Goal: Task Accomplishment & Management: Manage account settings

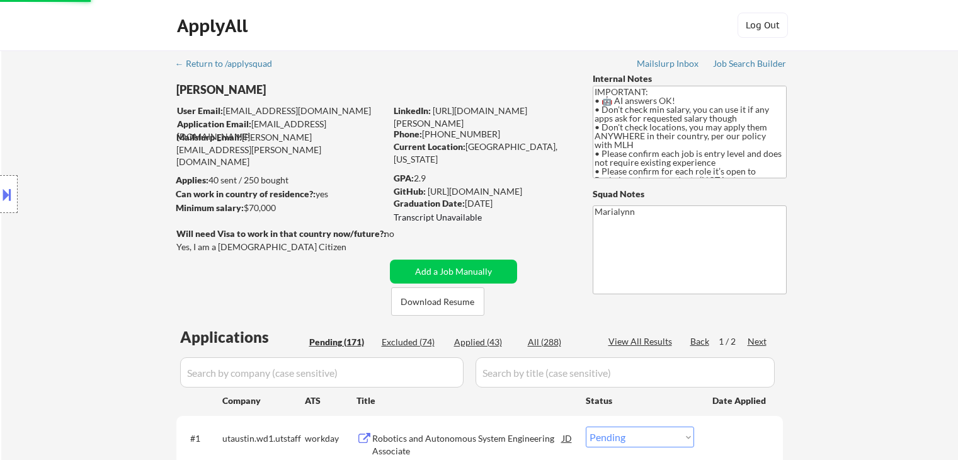
select select ""pending""
select select ""applied""
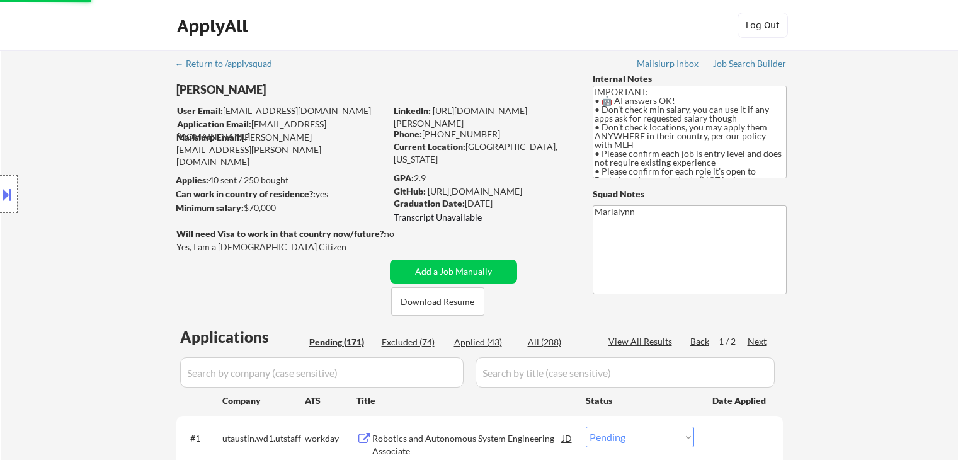
select select ""pending""
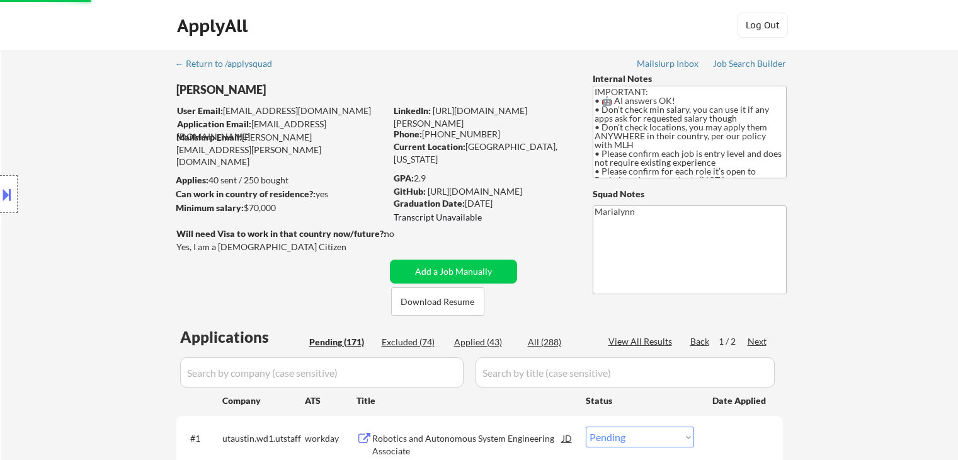
select select ""pending""
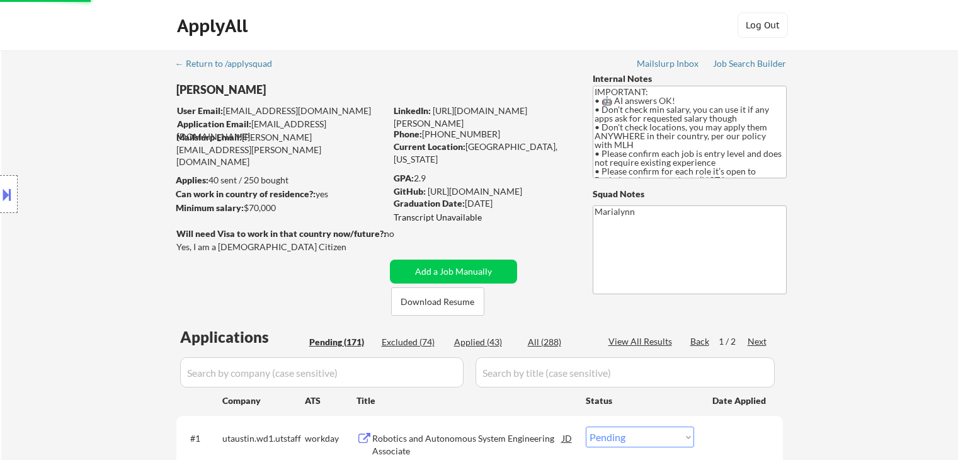
select select ""pending""
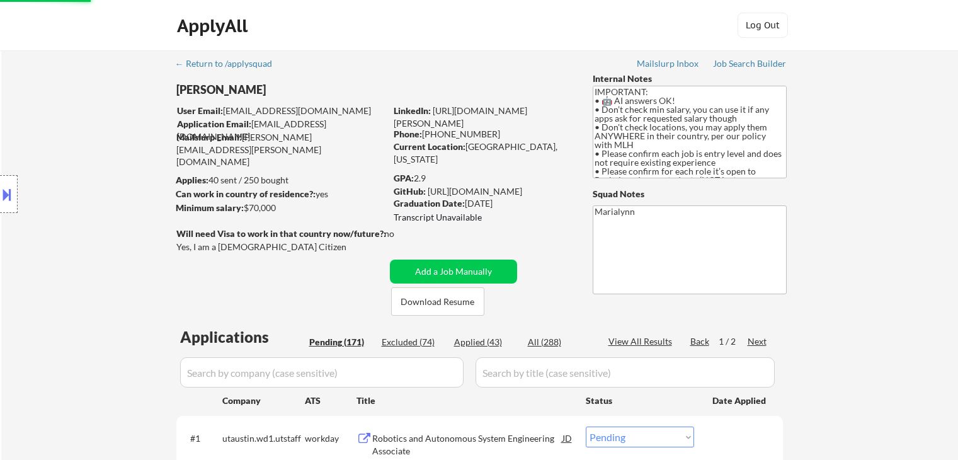
select select ""pending""
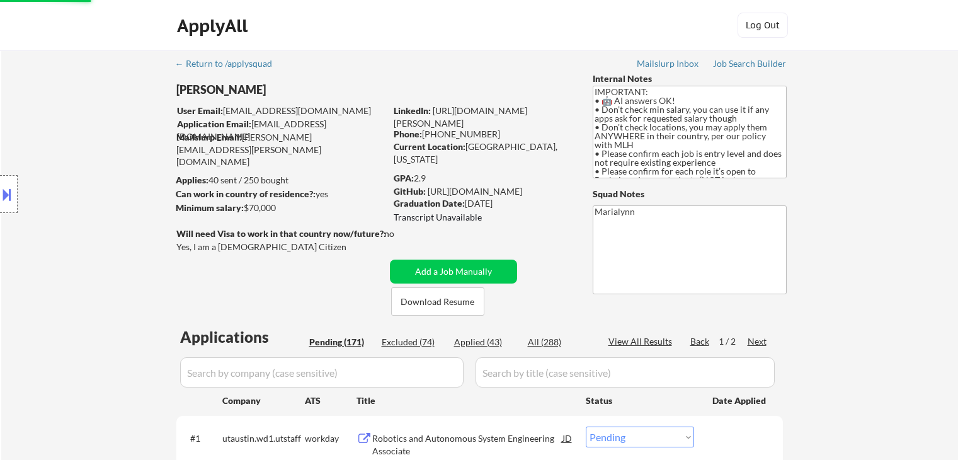
select select ""pending""
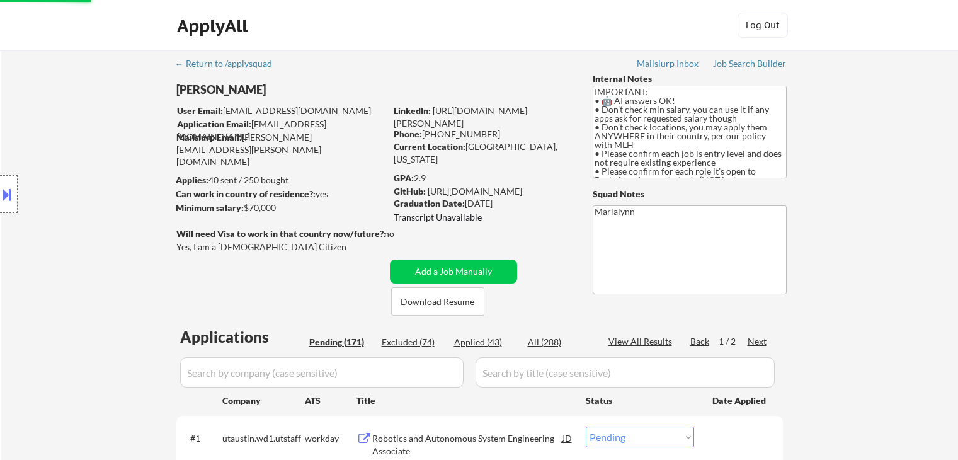
select select ""pending""
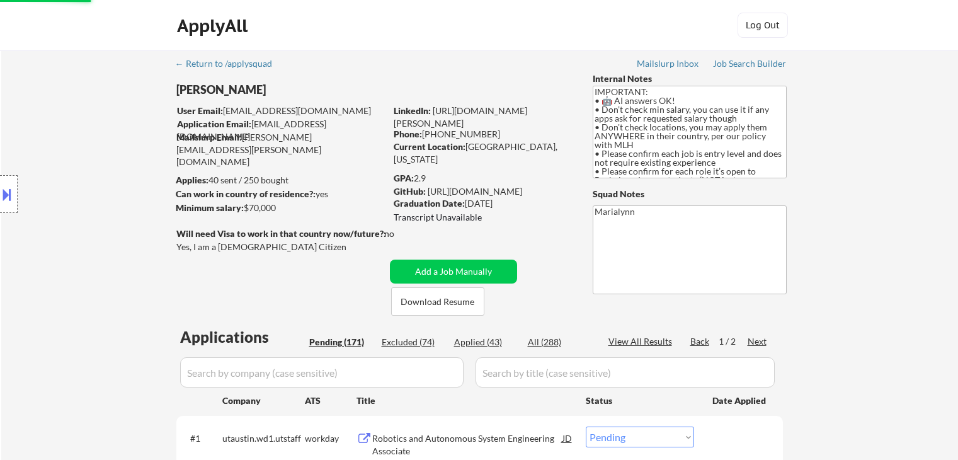
select select ""pending""
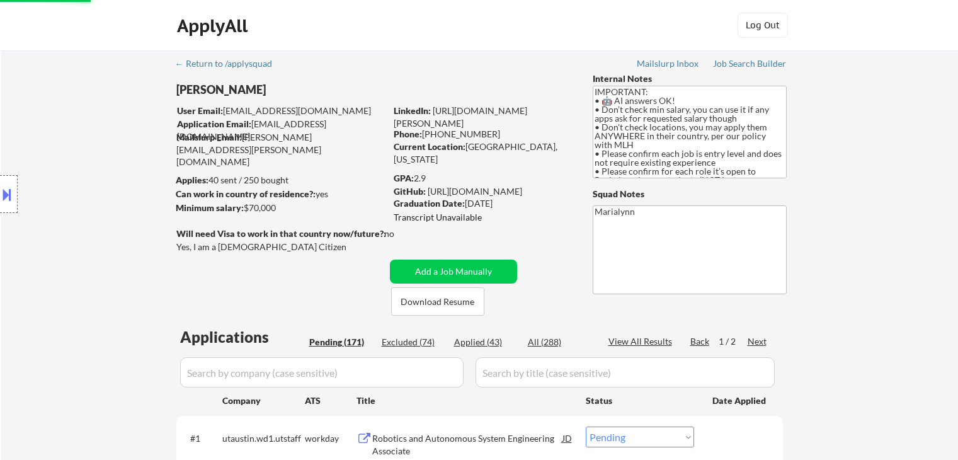
select select ""pending""
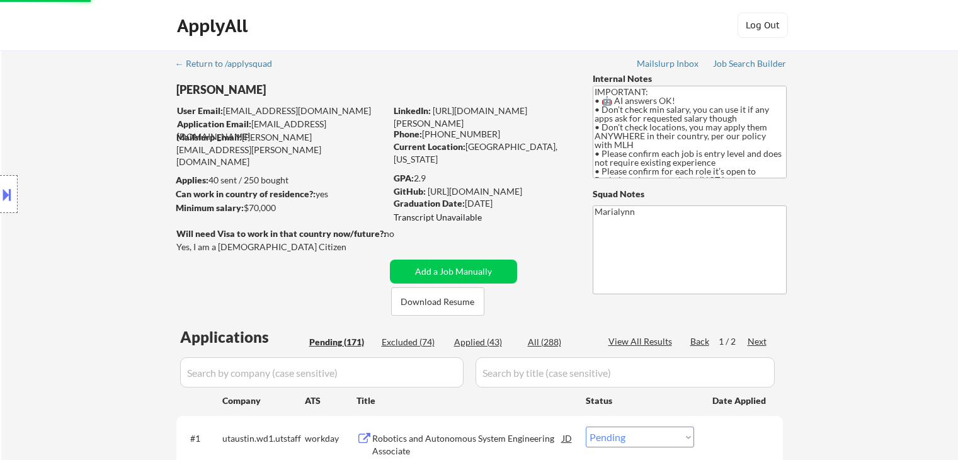
select select ""pending""
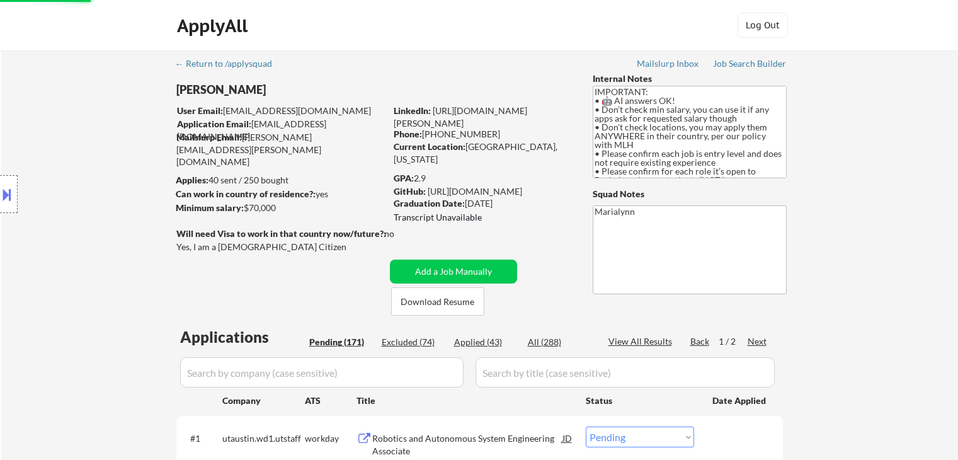
select select ""pending""
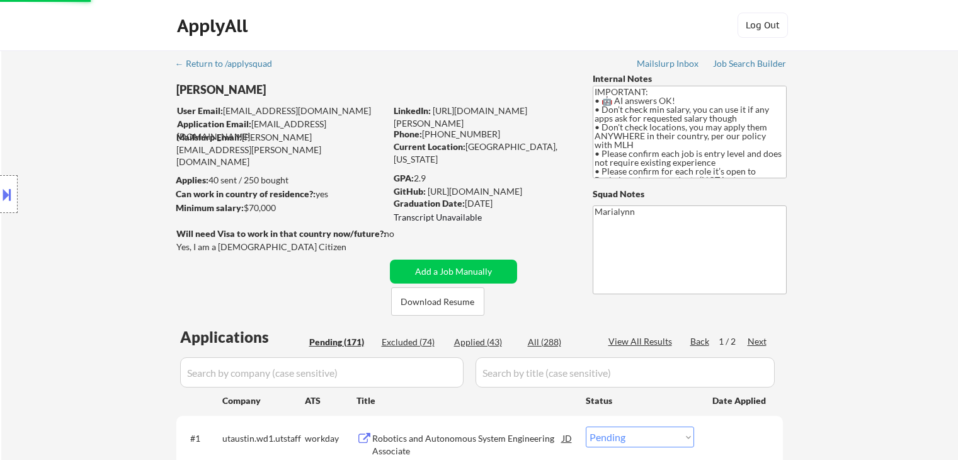
select select ""pending""
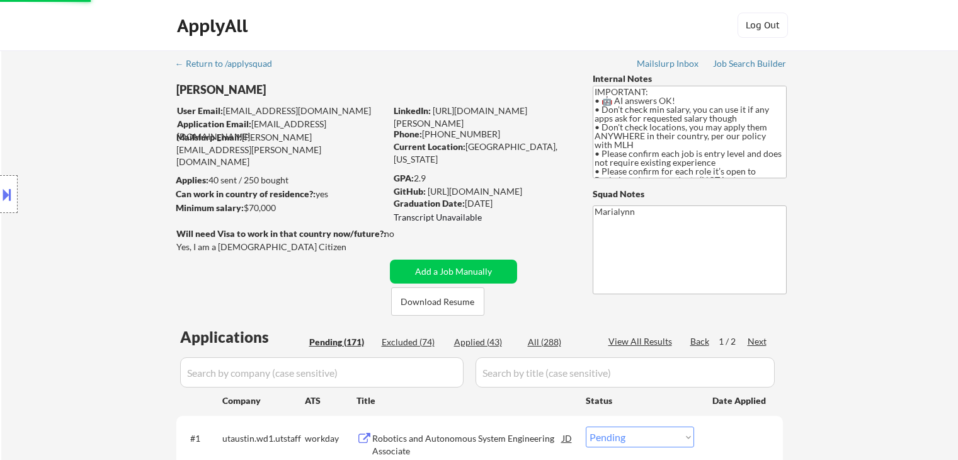
select select ""pending""
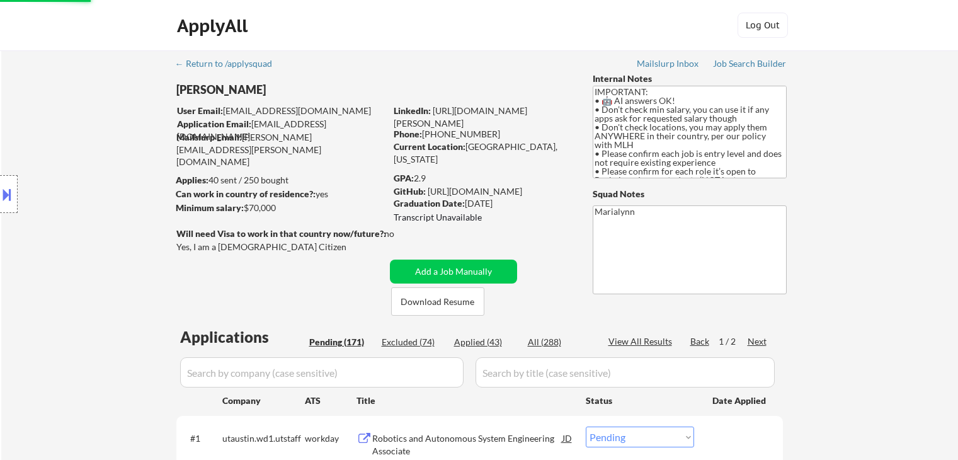
select select ""pending""
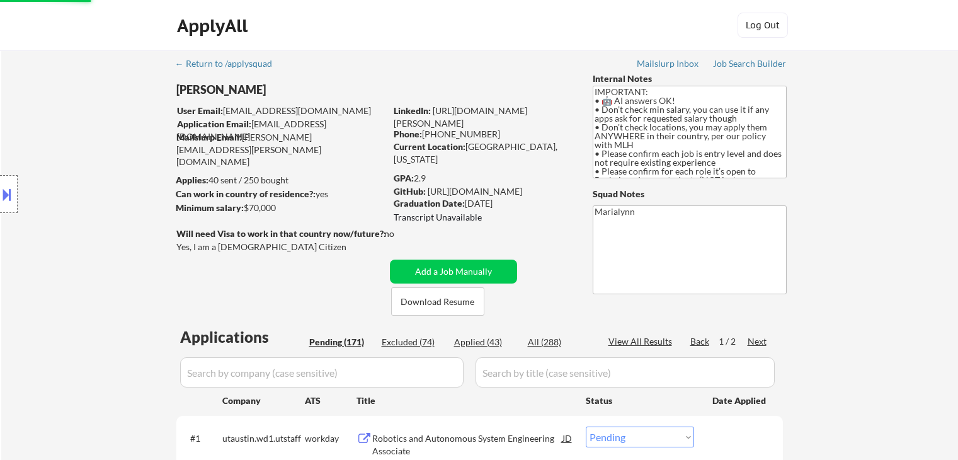
select select ""pending""
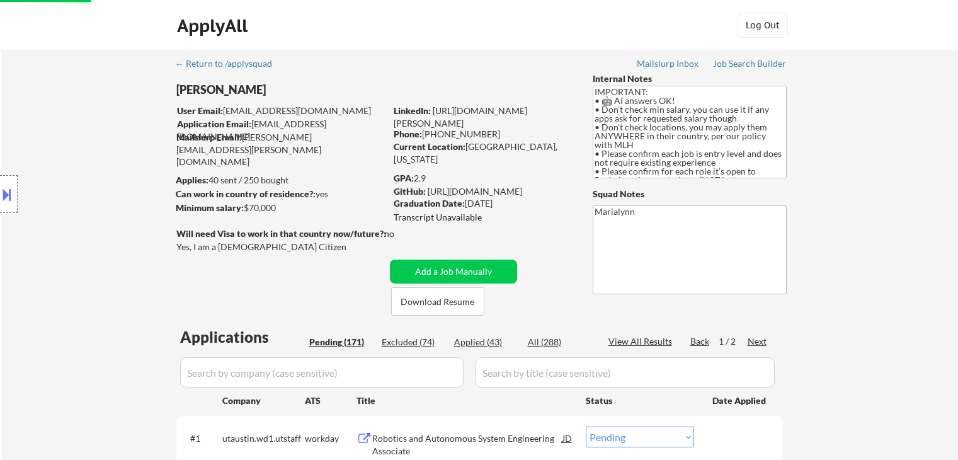
select select ""pending""
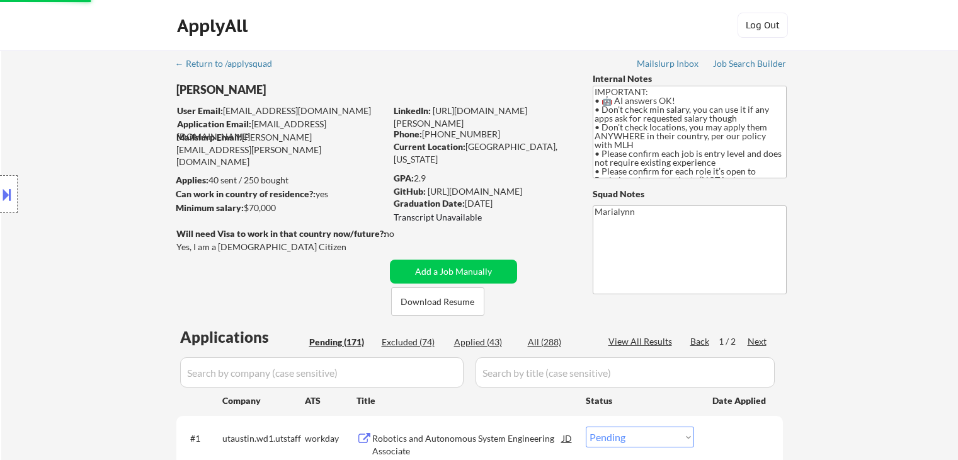
select select ""pending""
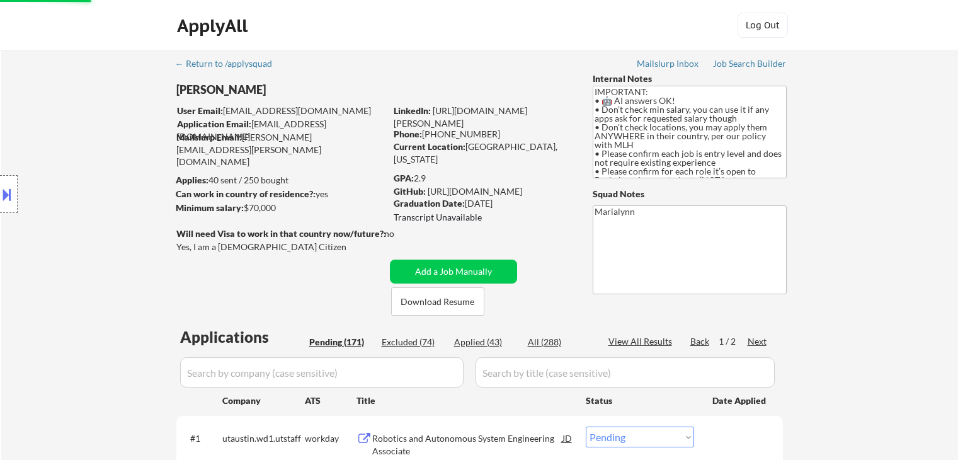
select select ""pending""
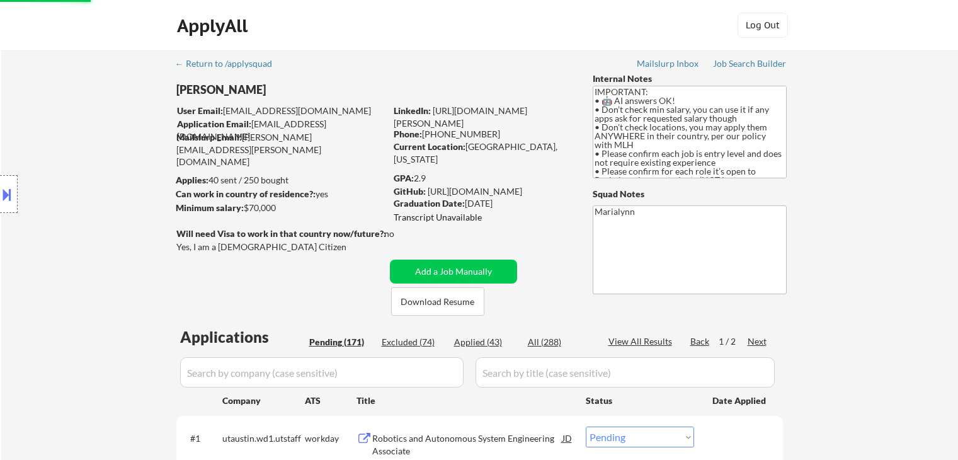
select select ""pending""
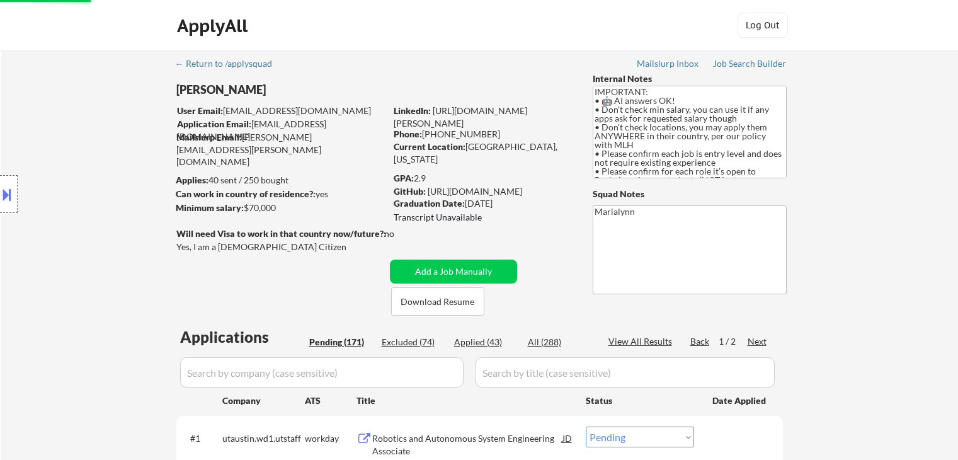
select select ""pending""
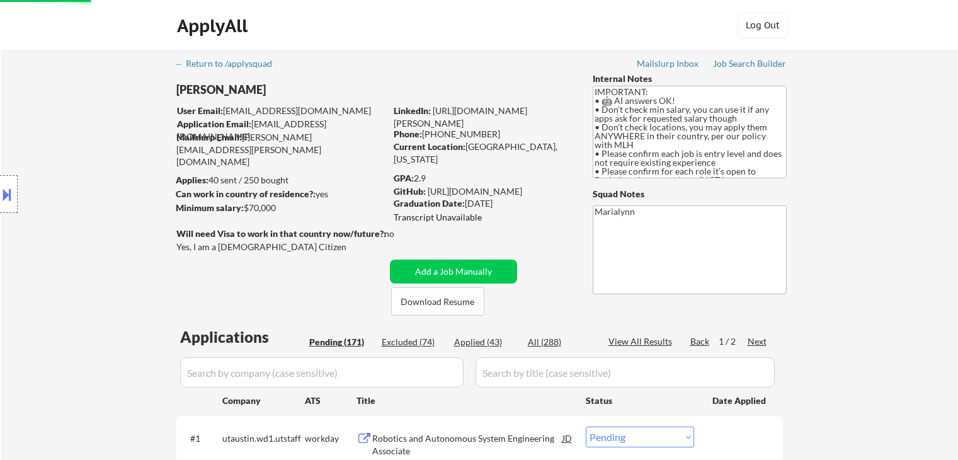
scroll to position [504, 0]
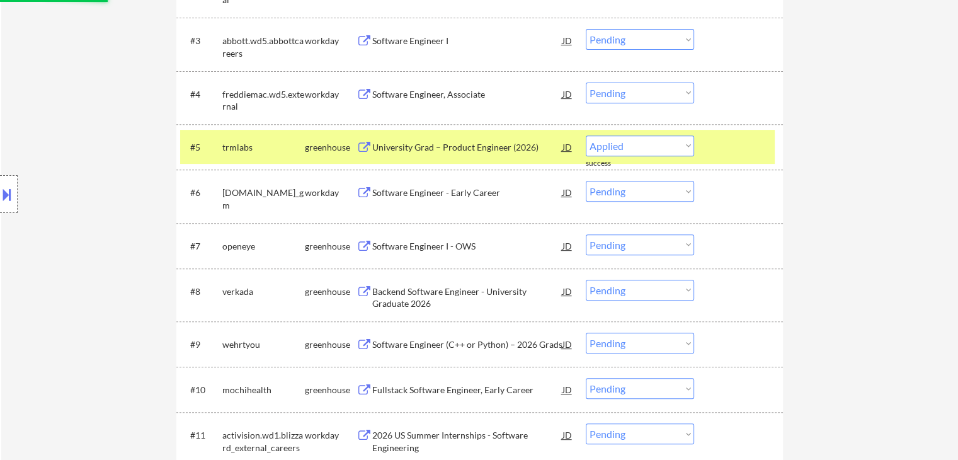
select select ""pending""
